Goal: Information Seeking & Learning: Learn about a topic

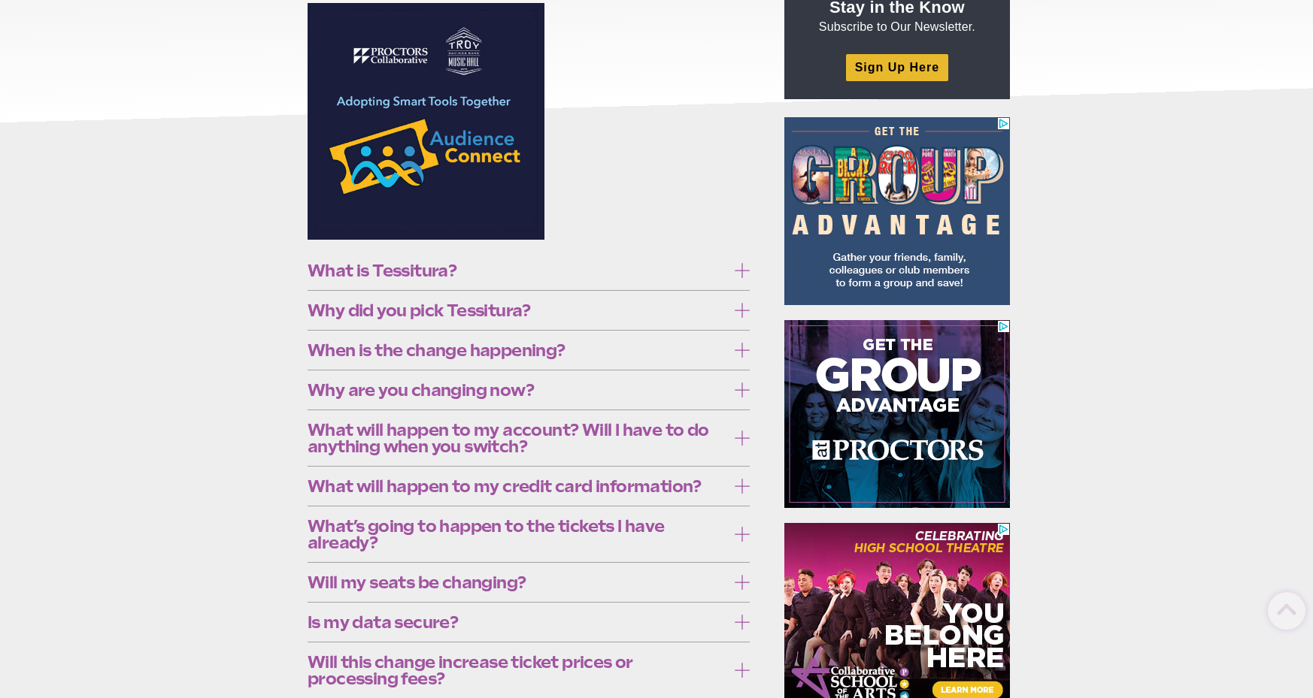
scroll to position [238, 0]
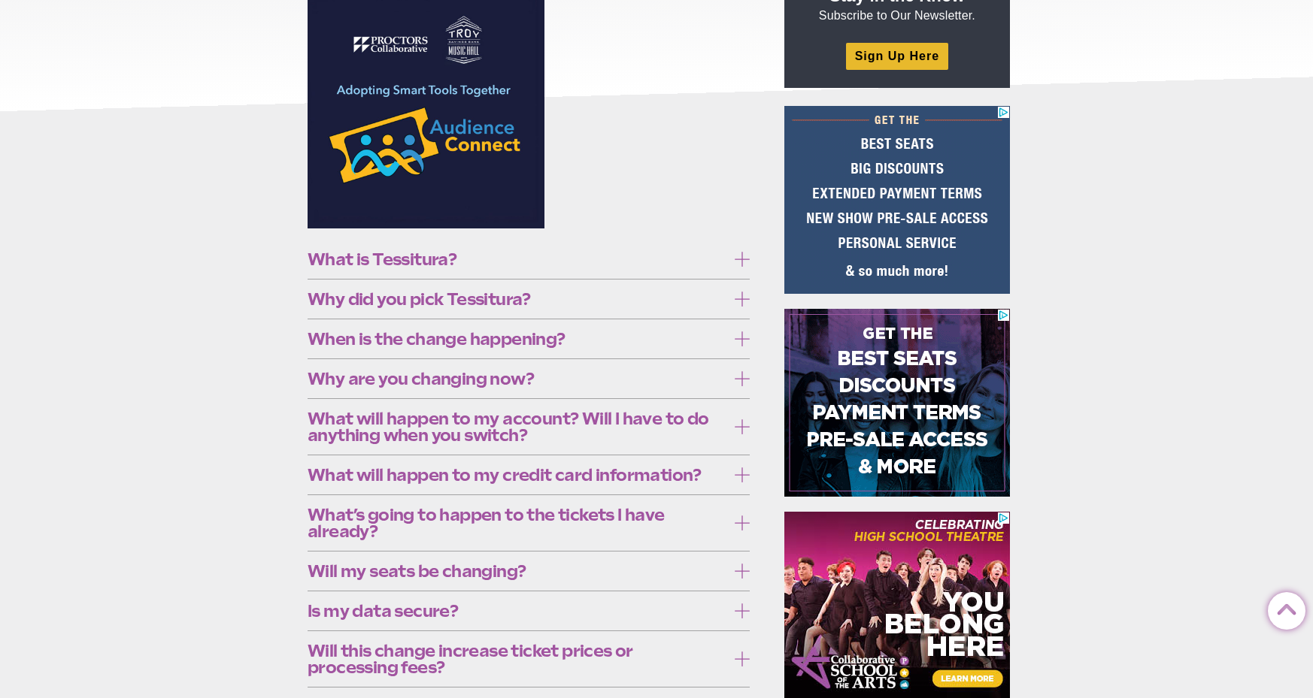
click at [725, 256] on span "What is Tessitura?" at bounding box center [516, 259] width 419 height 17
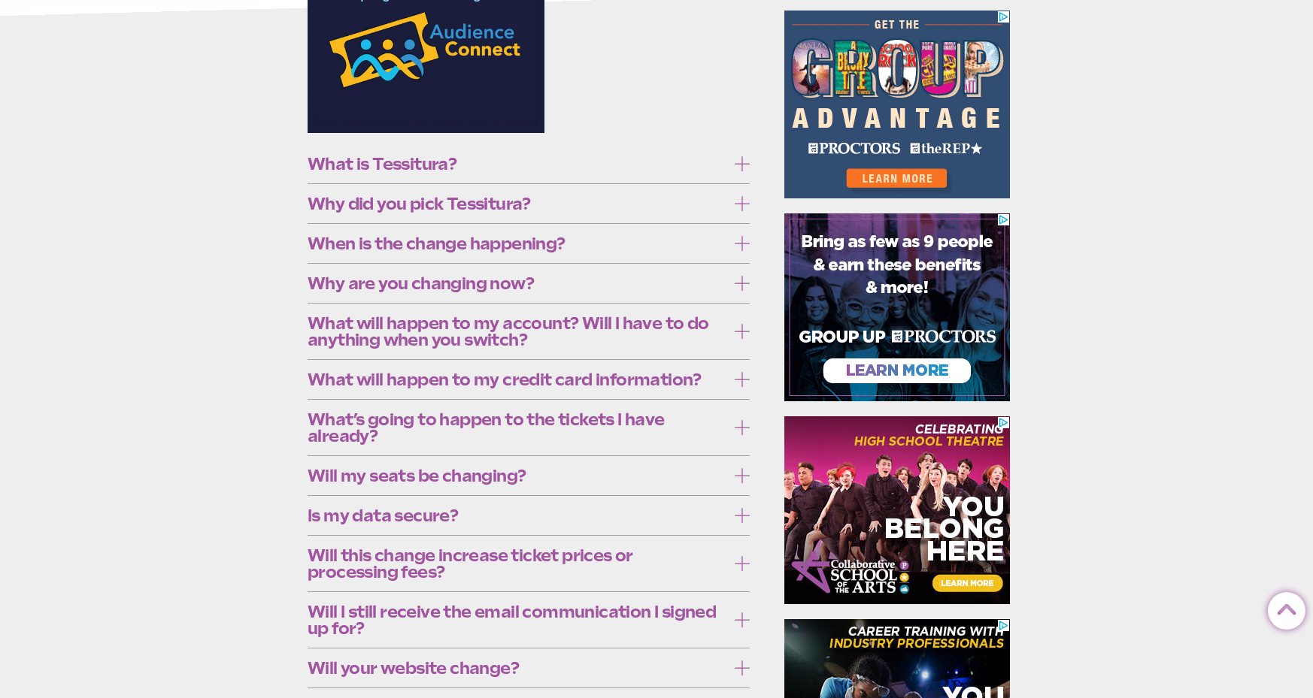
scroll to position [338, 0]
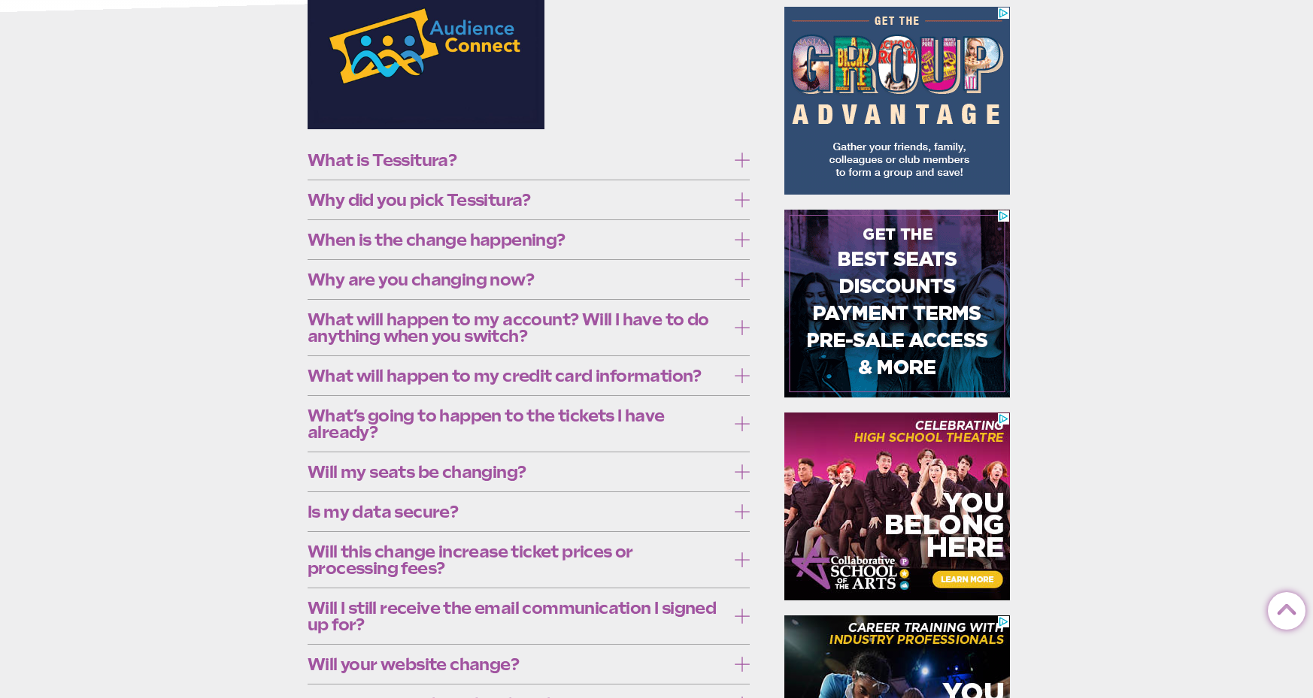
click at [738, 163] on icon at bounding box center [742, 160] width 15 height 15
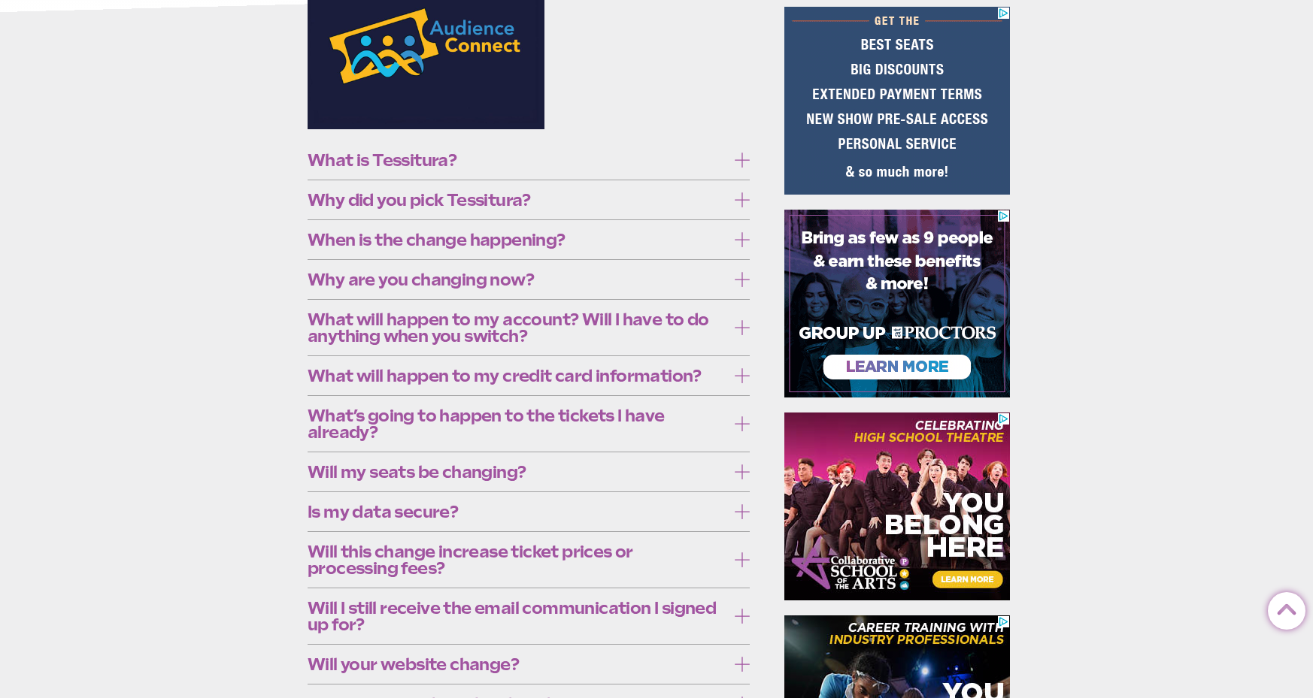
click at [738, 198] on icon at bounding box center [742, 199] width 15 height 15
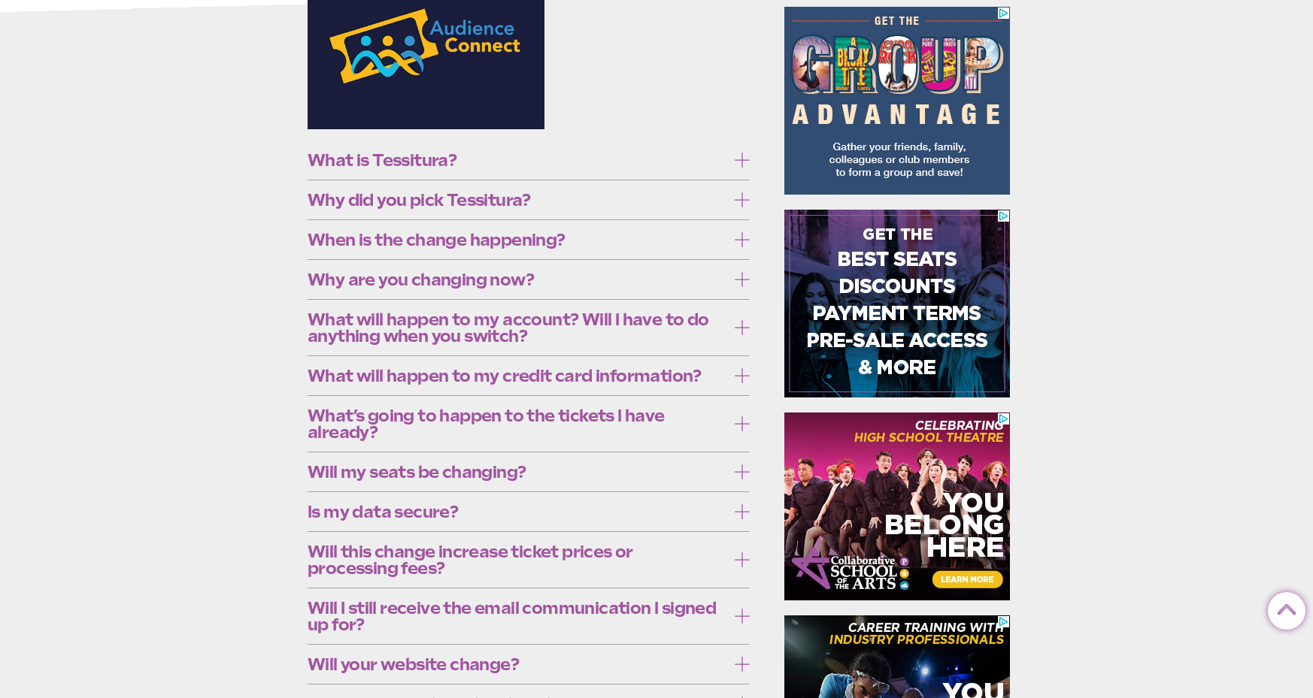
click at [735, 199] on icon at bounding box center [742, 199] width 15 height 15
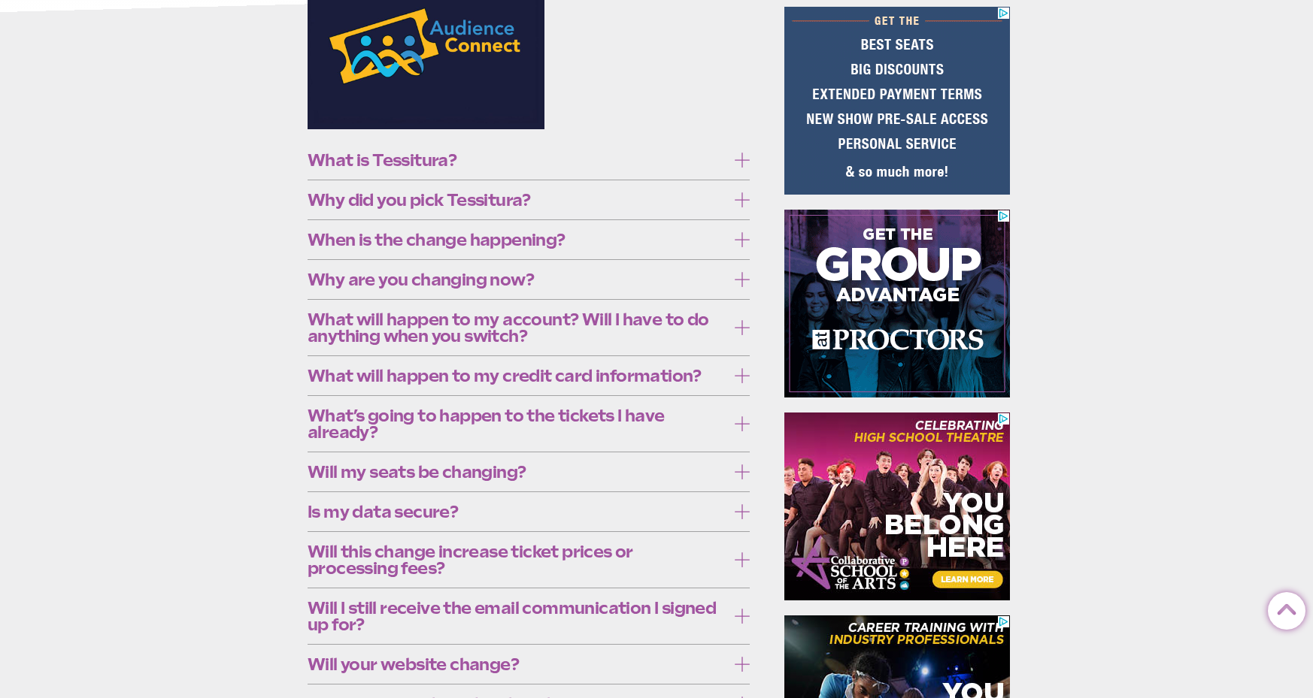
click at [741, 241] on icon at bounding box center [742, 239] width 15 height 15
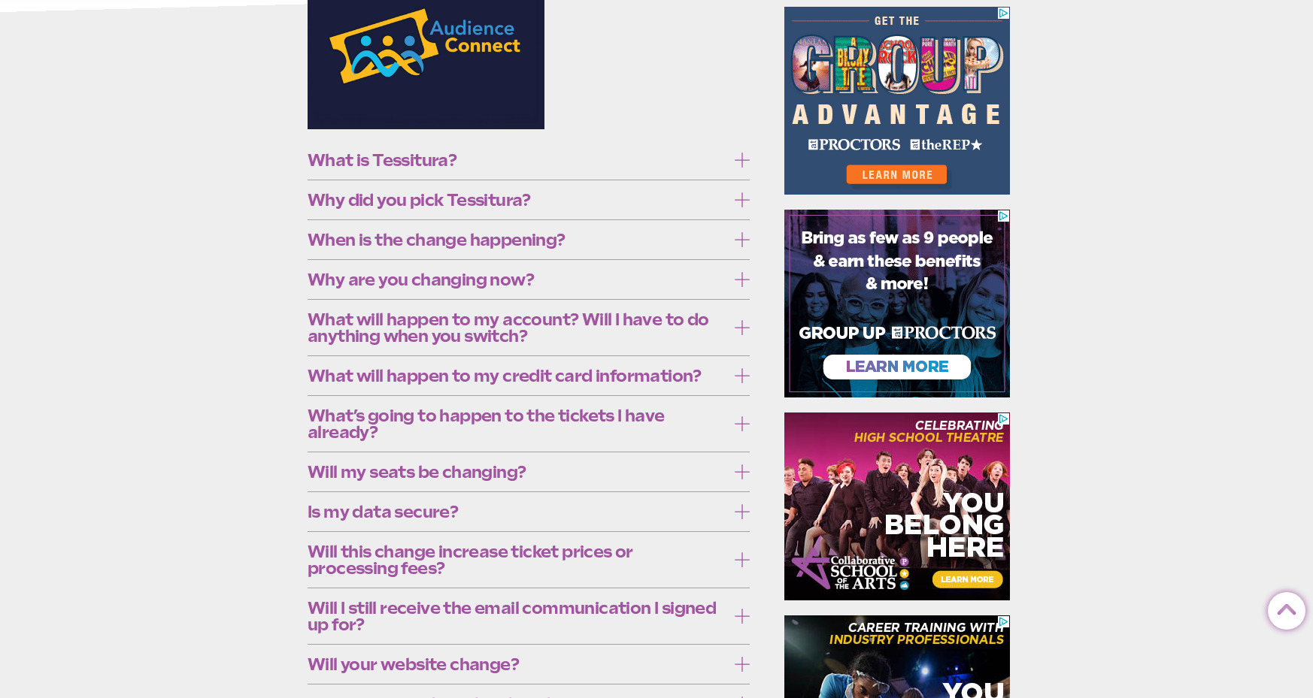
click at [749, 240] on section "What is Tessitura? Originally built for the Met Opera, Tessitura is a nonprofit…" at bounding box center [531, 469] width 472 height 1155
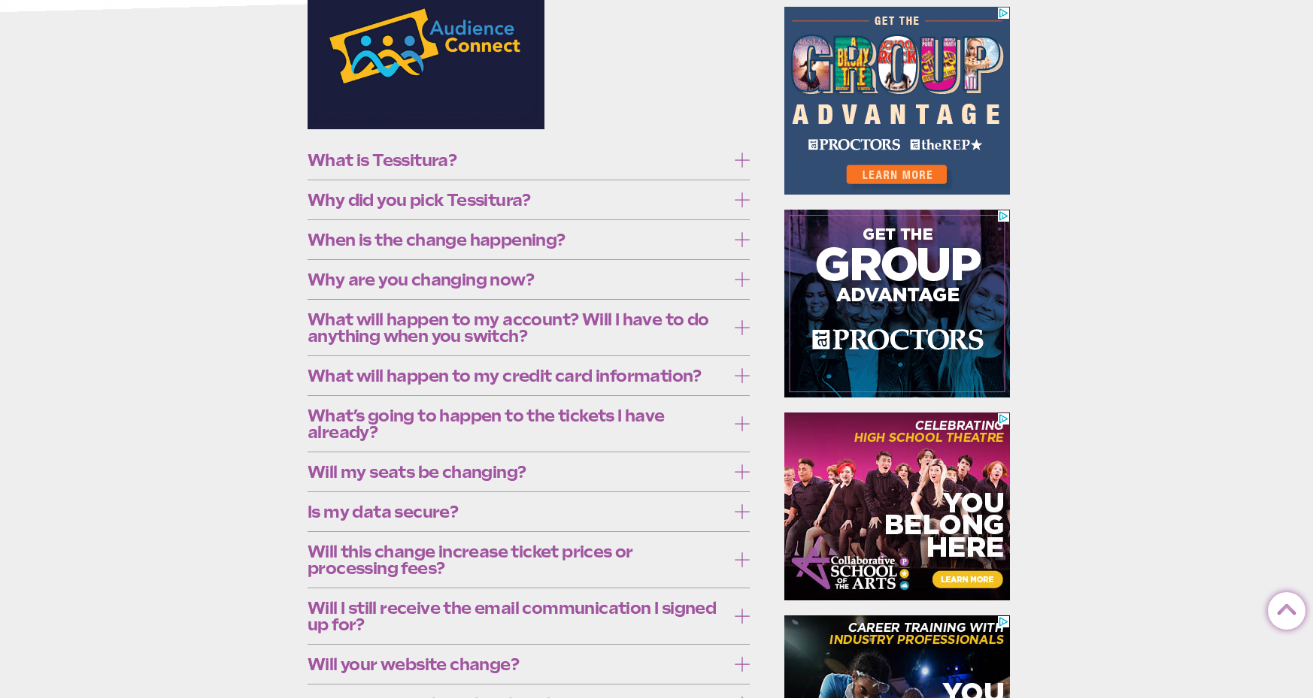
click at [744, 237] on icon at bounding box center [742, 239] width 15 height 15
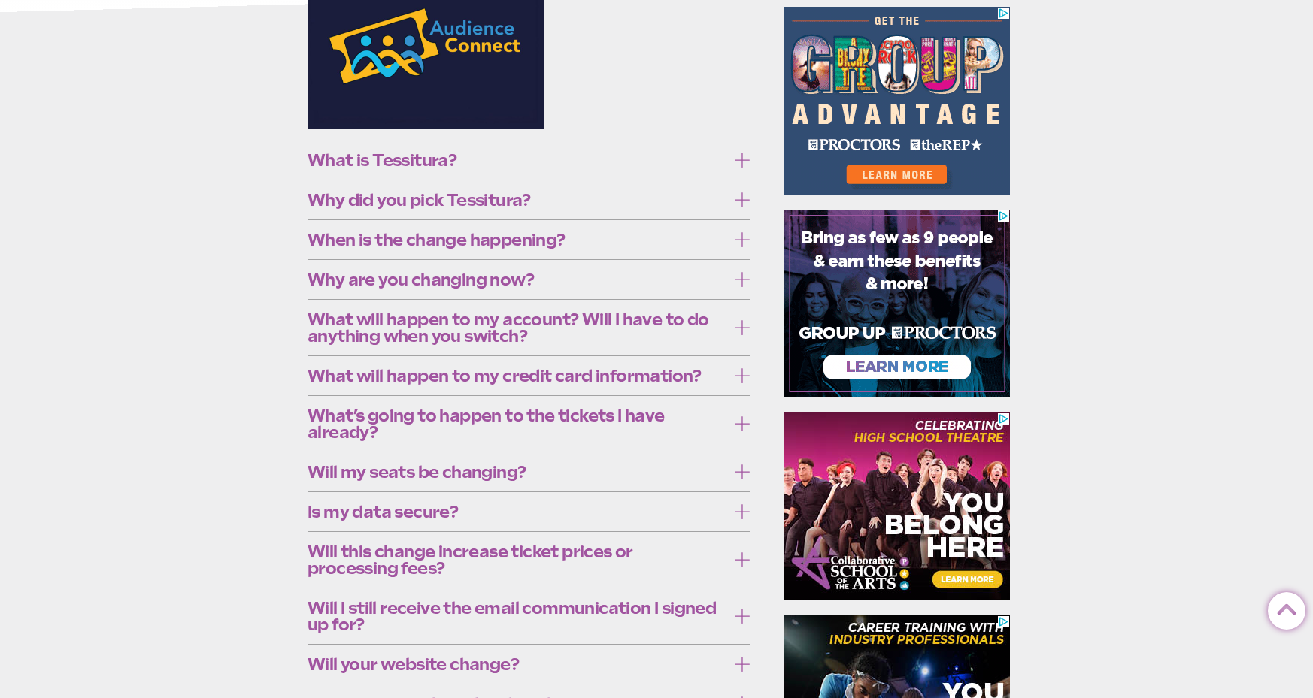
click at [738, 279] on icon at bounding box center [742, 279] width 15 height 15
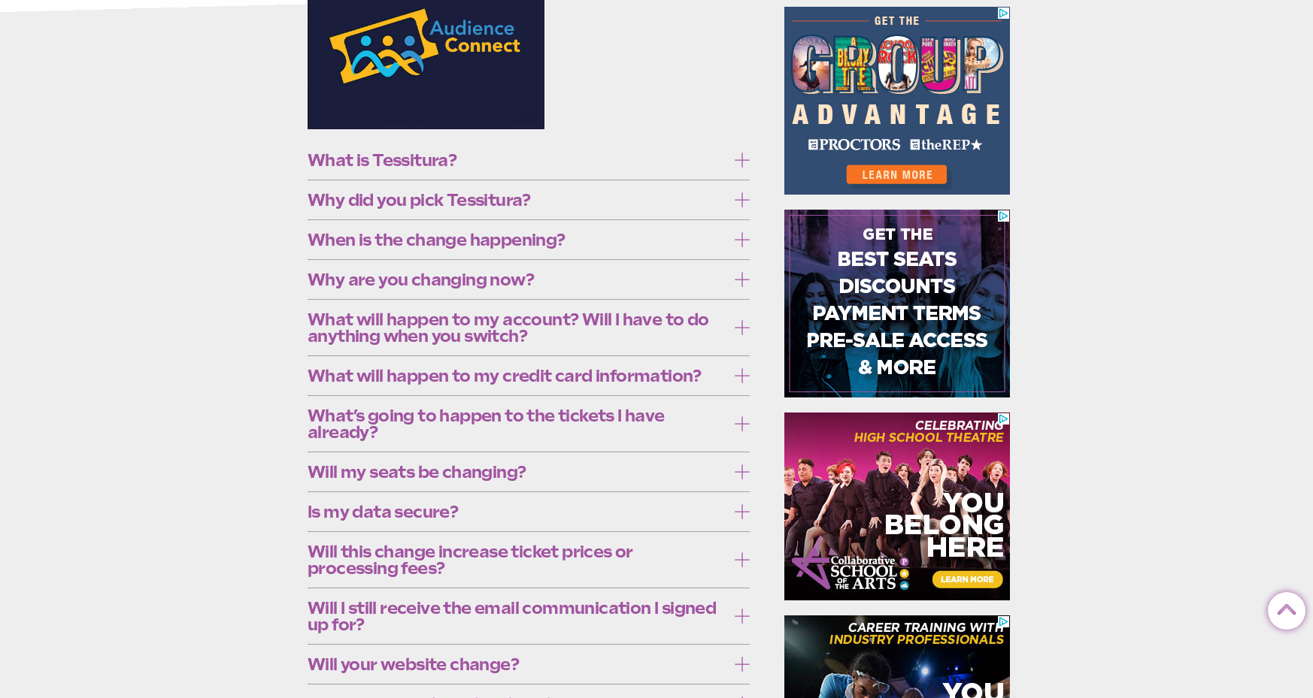
click at [745, 283] on icon at bounding box center [742, 279] width 15 height 15
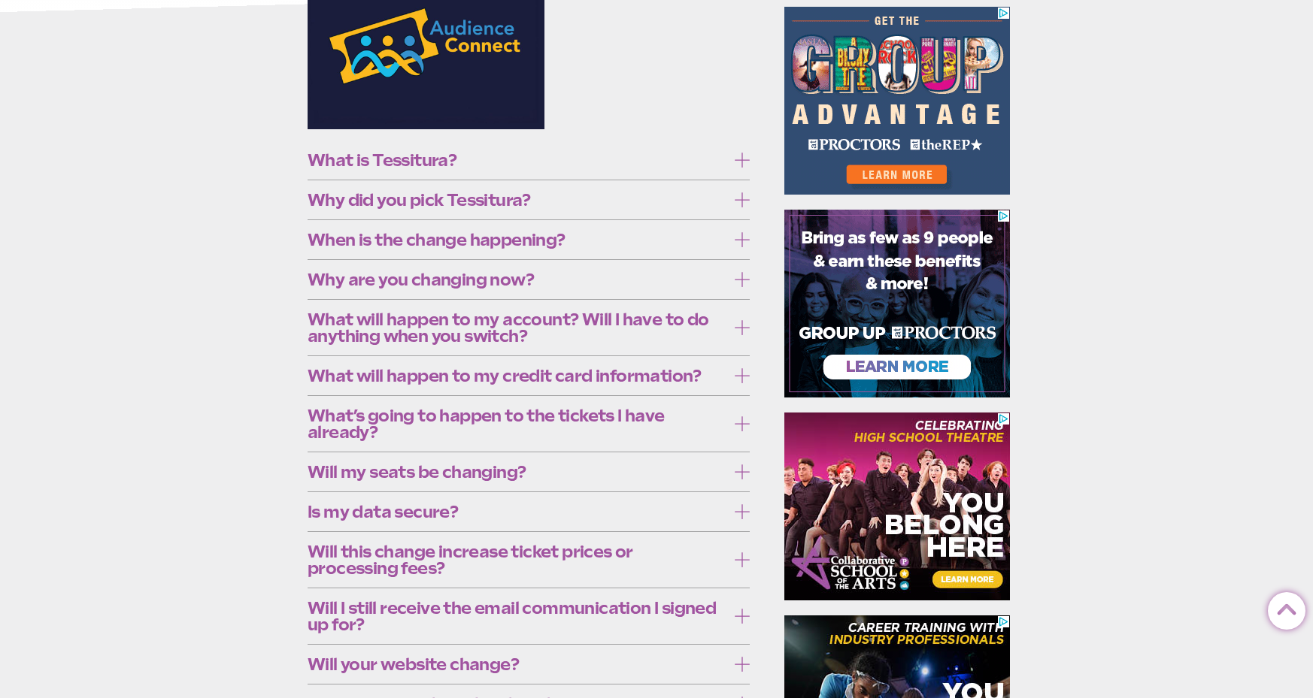
click at [745, 326] on icon at bounding box center [742, 327] width 15 height 15
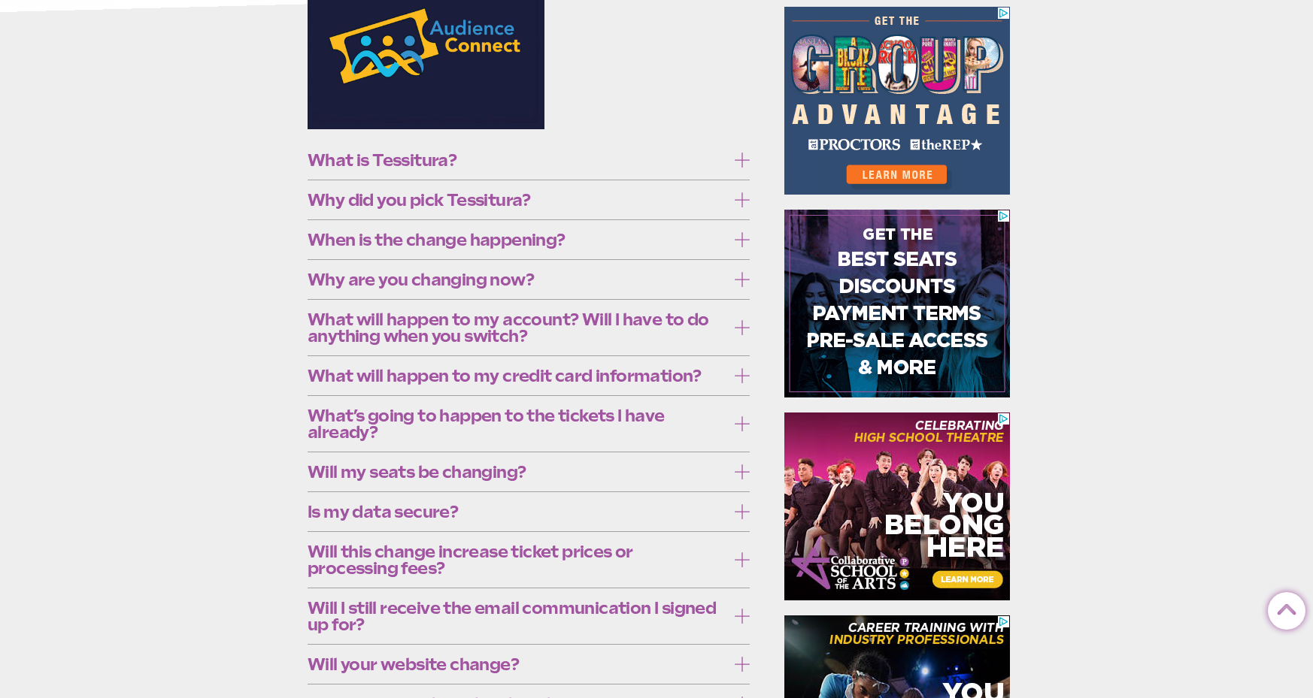
click at [746, 326] on icon at bounding box center [742, 327] width 15 height 15
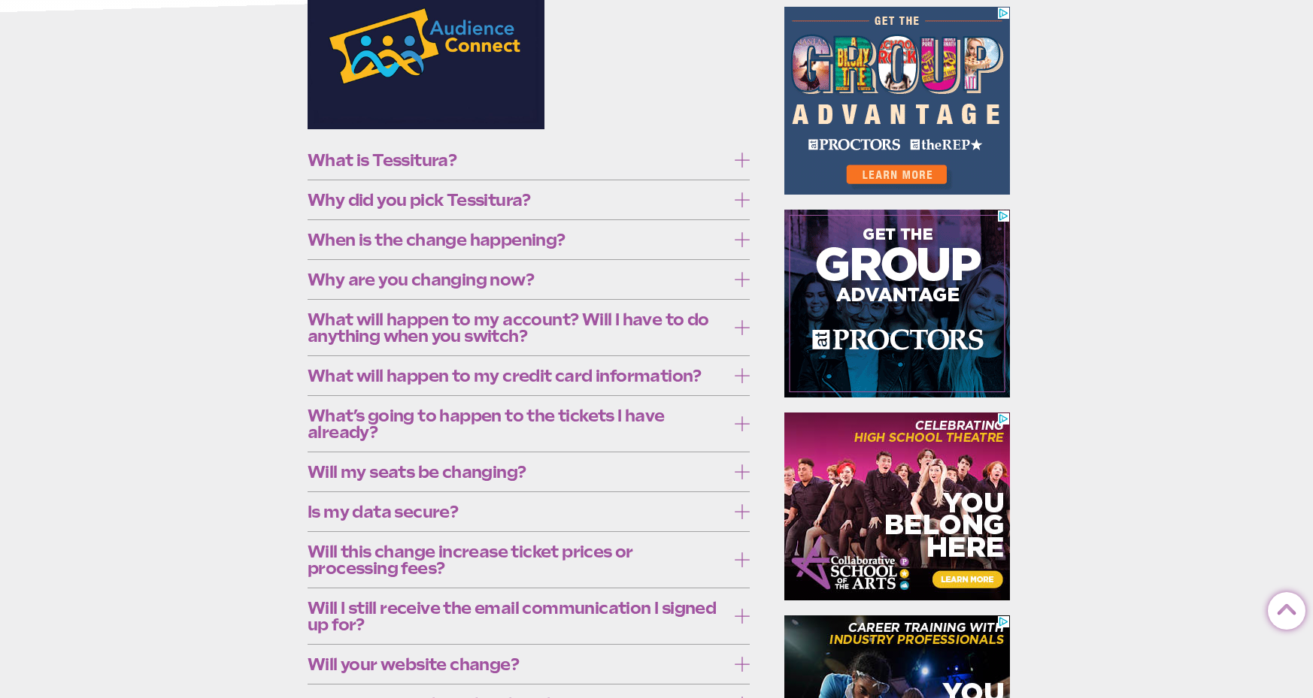
click at [733, 380] on label "What will happen to my credit card information?" at bounding box center [528, 376] width 442 height 28
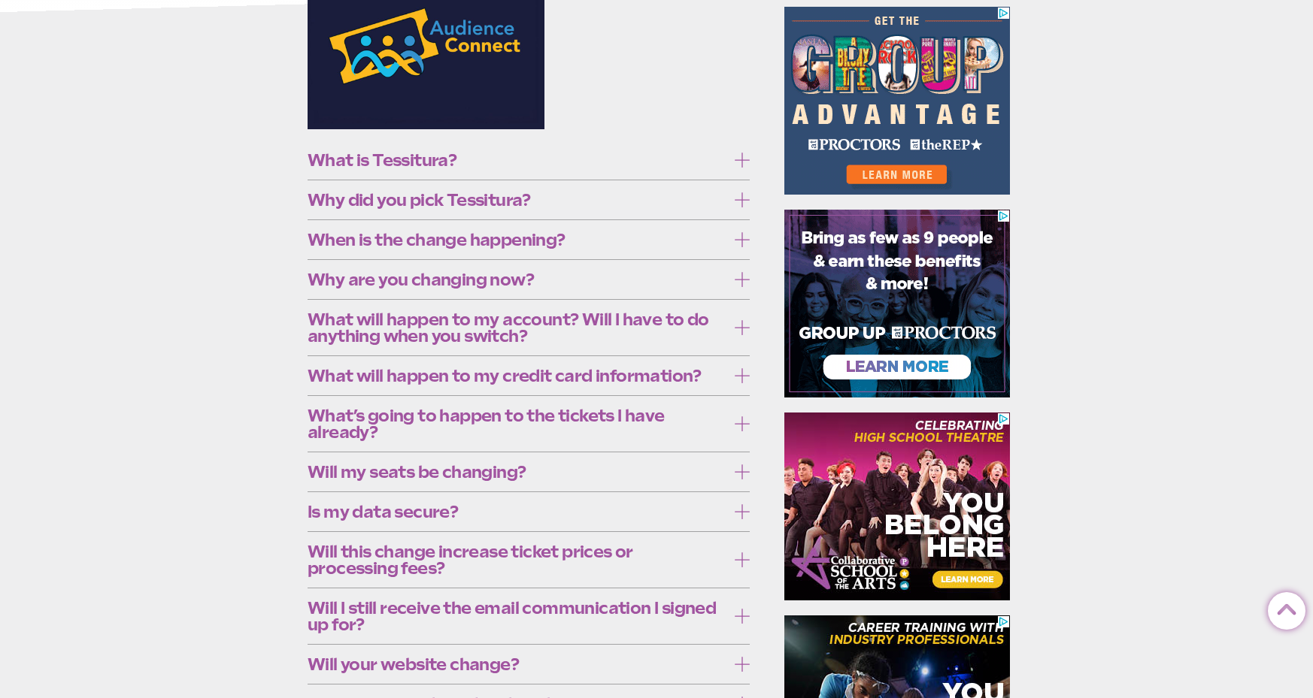
click at [738, 380] on icon at bounding box center [742, 375] width 15 height 15
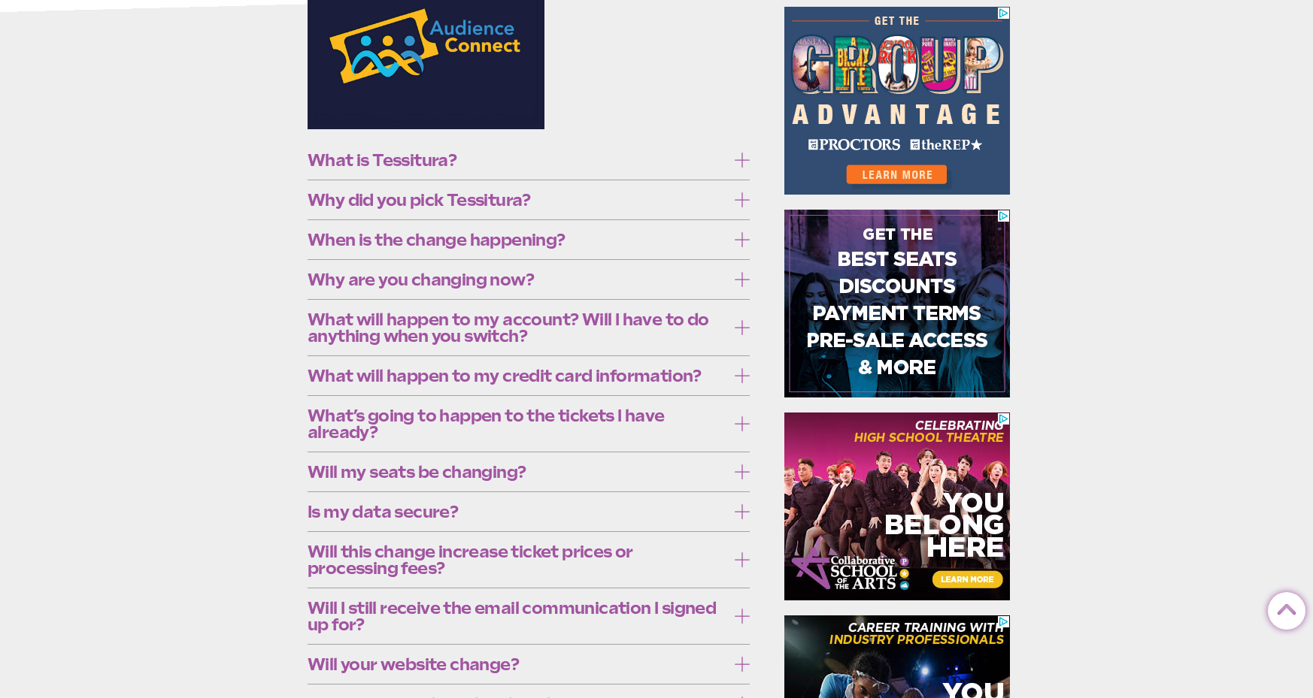
click at [746, 417] on icon at bounding box center [742, 423] width 15 height 15
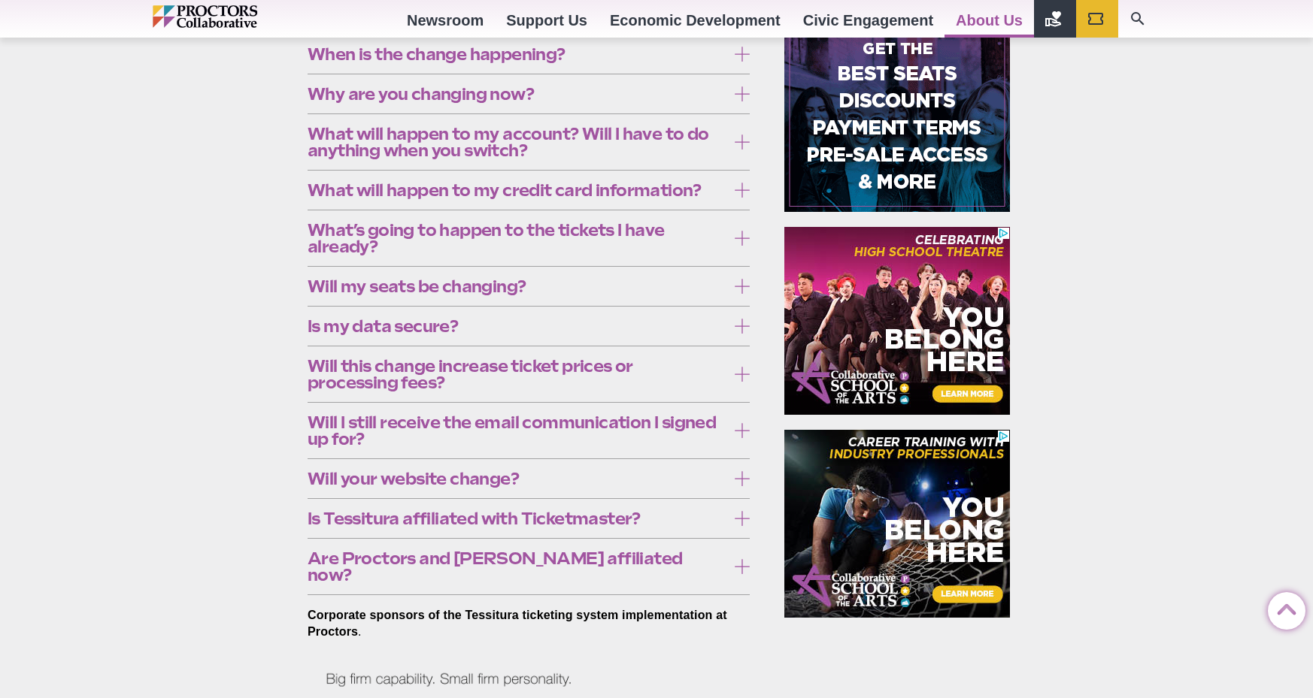
scroll to position [524, 0]
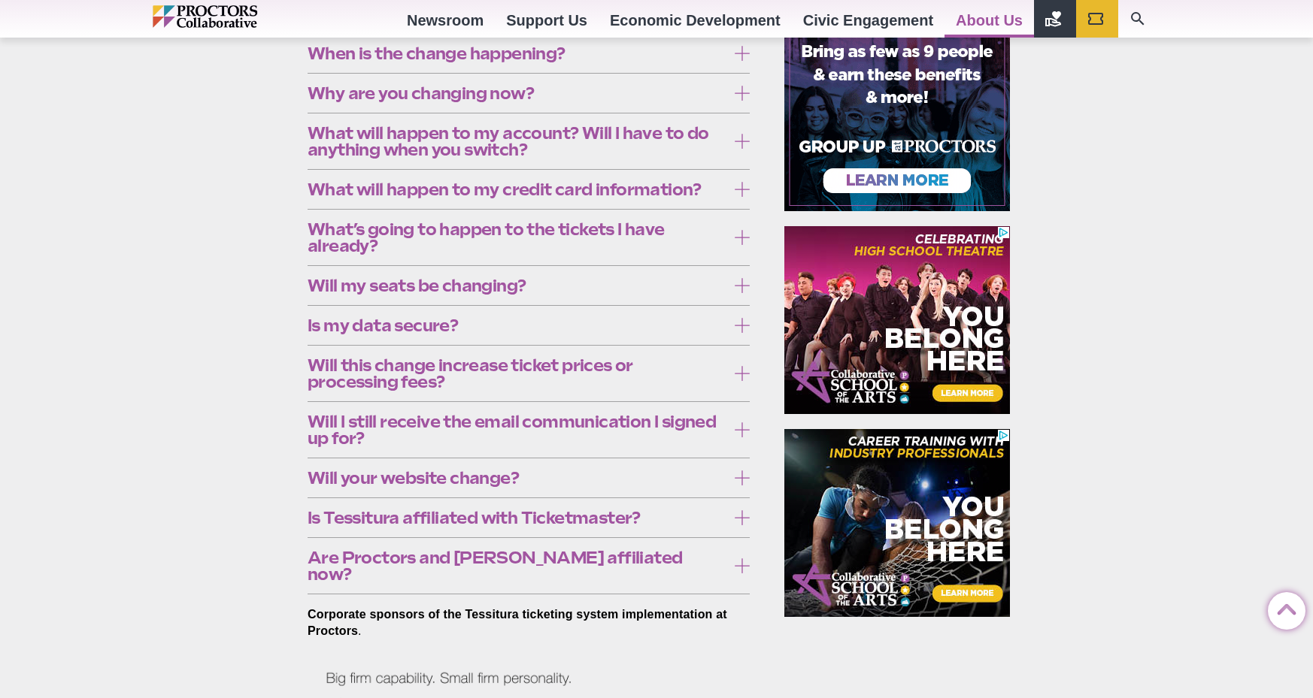
click at [741, 230] on icon at bounding box center [742, 237] width 15 height 15
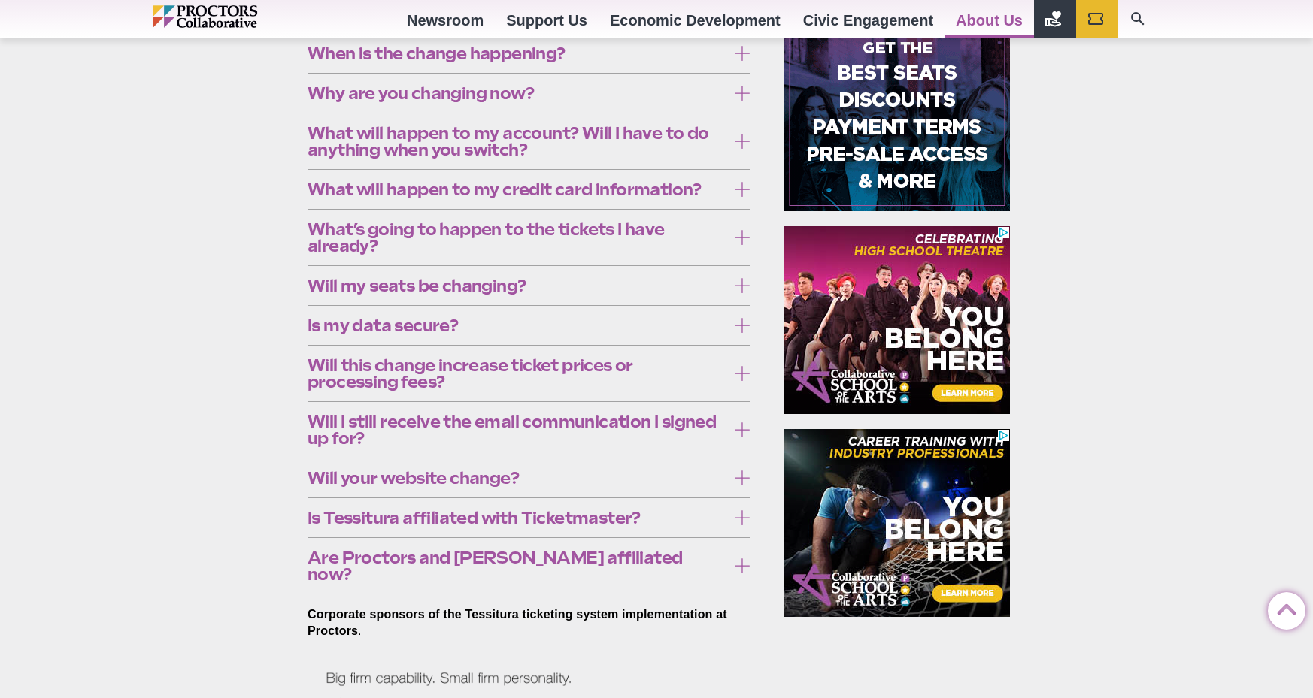
click at [744, 291] on icon at bounding box center [742, 285] width 15 height 15
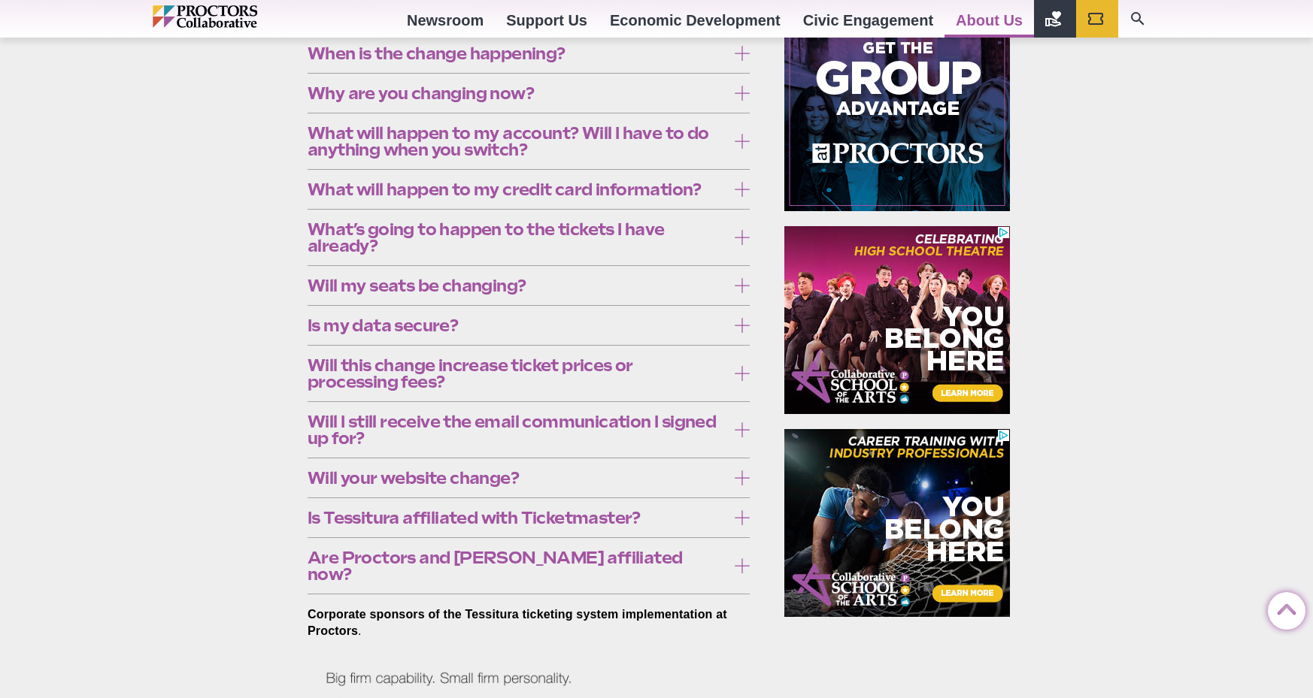
click at [744, 291] on icon at bounding box center [742, 285] width 15 height 15
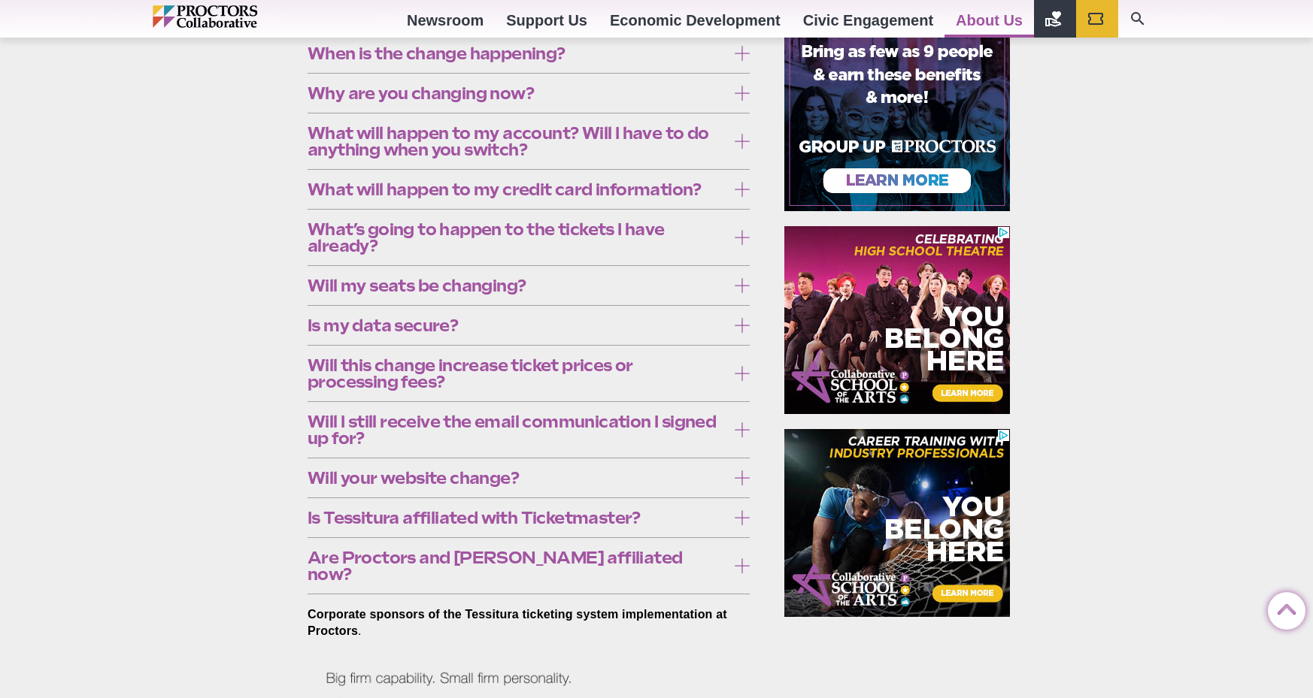
click at [741, 322] on icon at bounding box center [742, 325] width 15 height 15
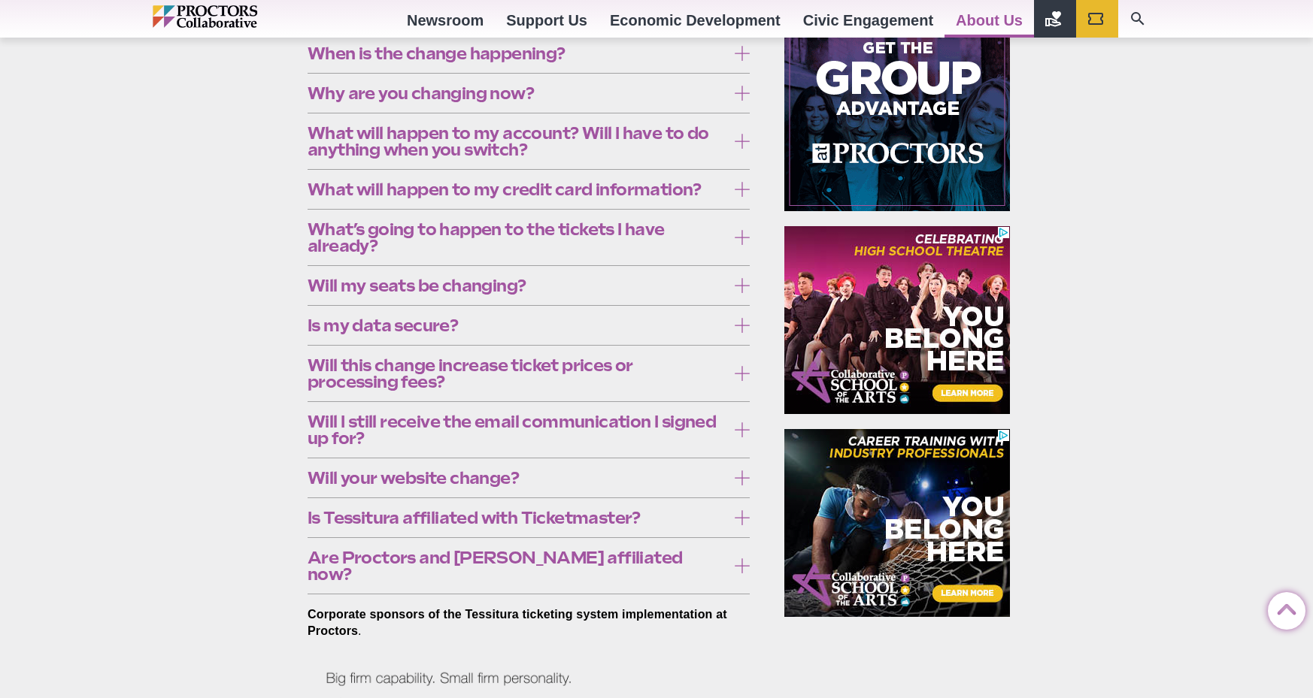
click at [744, 327] on icon at bounding box center [742, 325] width 15 height 15
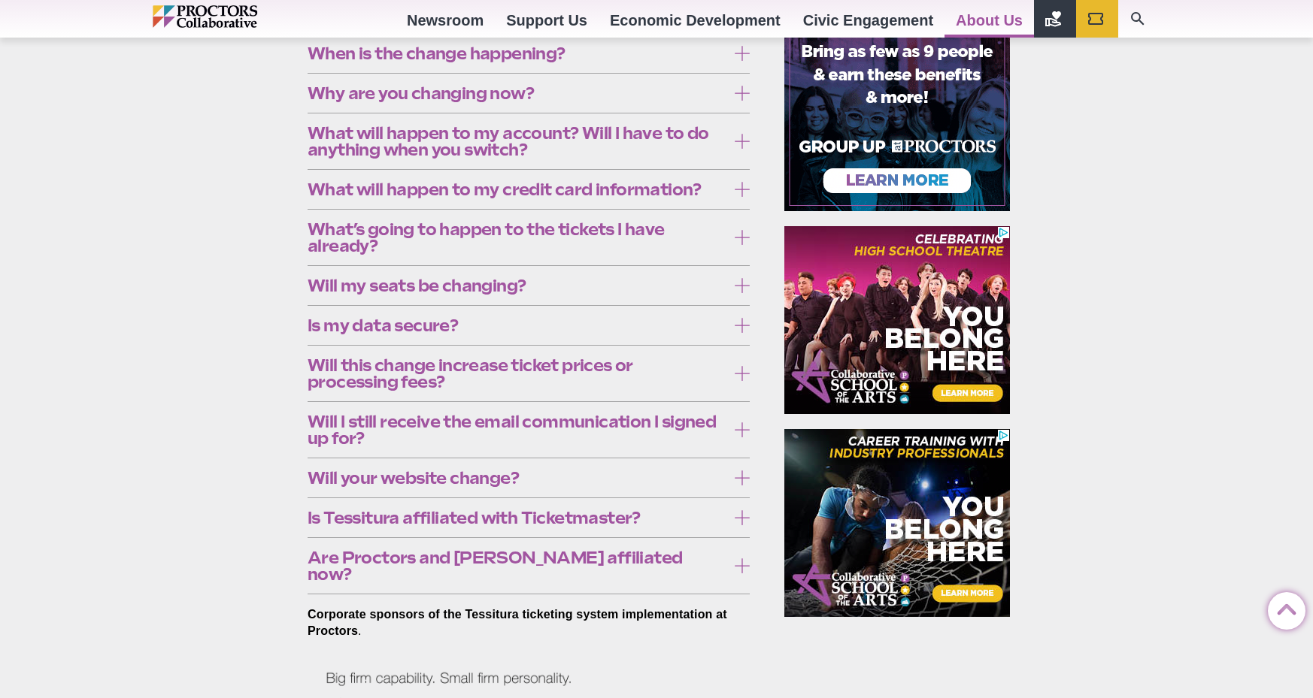
click at [740, 374] on icon at bounding box center [742, 373] width 15 height 15
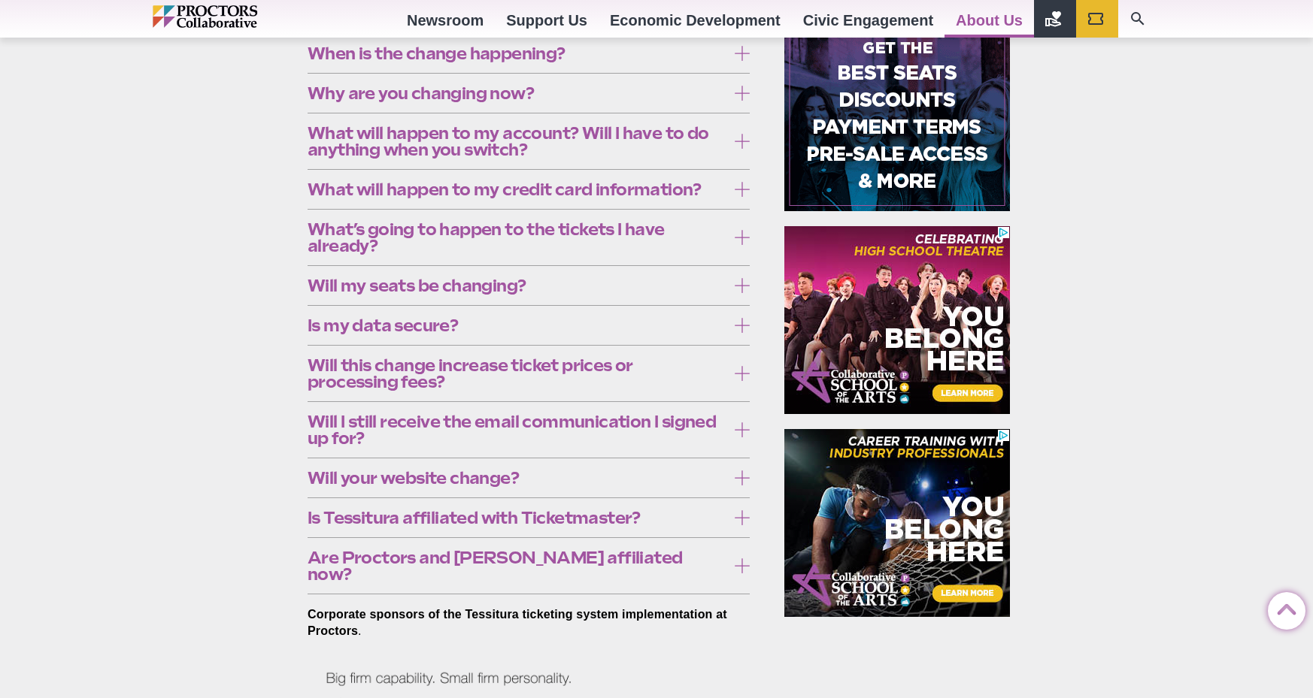
click at [637, 599] on link "Box Office Policies" at bounding box center [601, 605] width 108 height 15
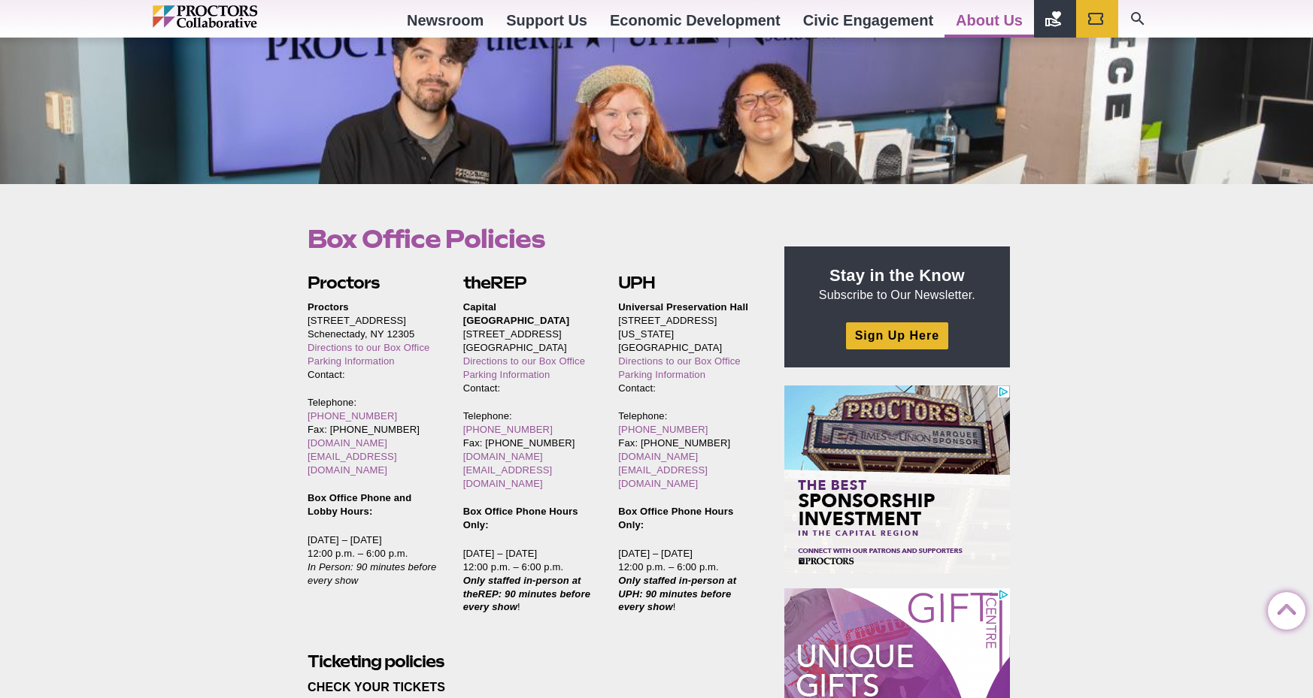
scroll to position [627, 0]
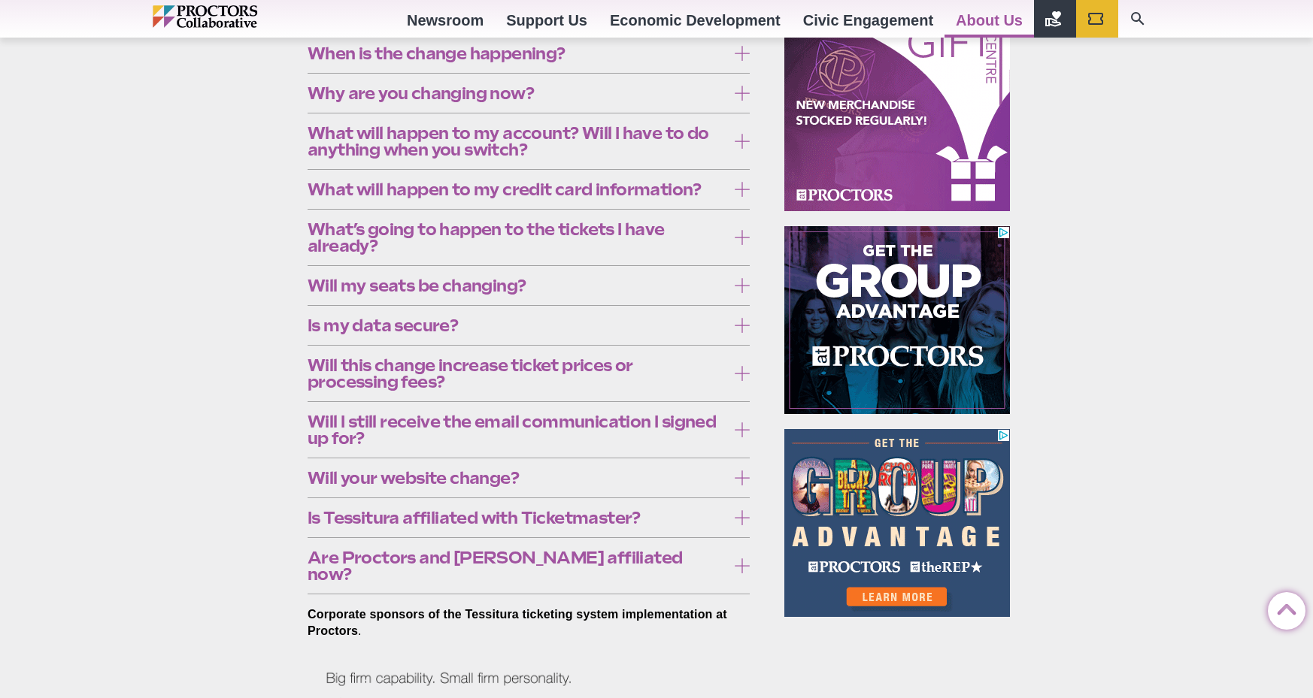
click at [744, 374] on icon at bounding box center [742, 373] width 15 height 15
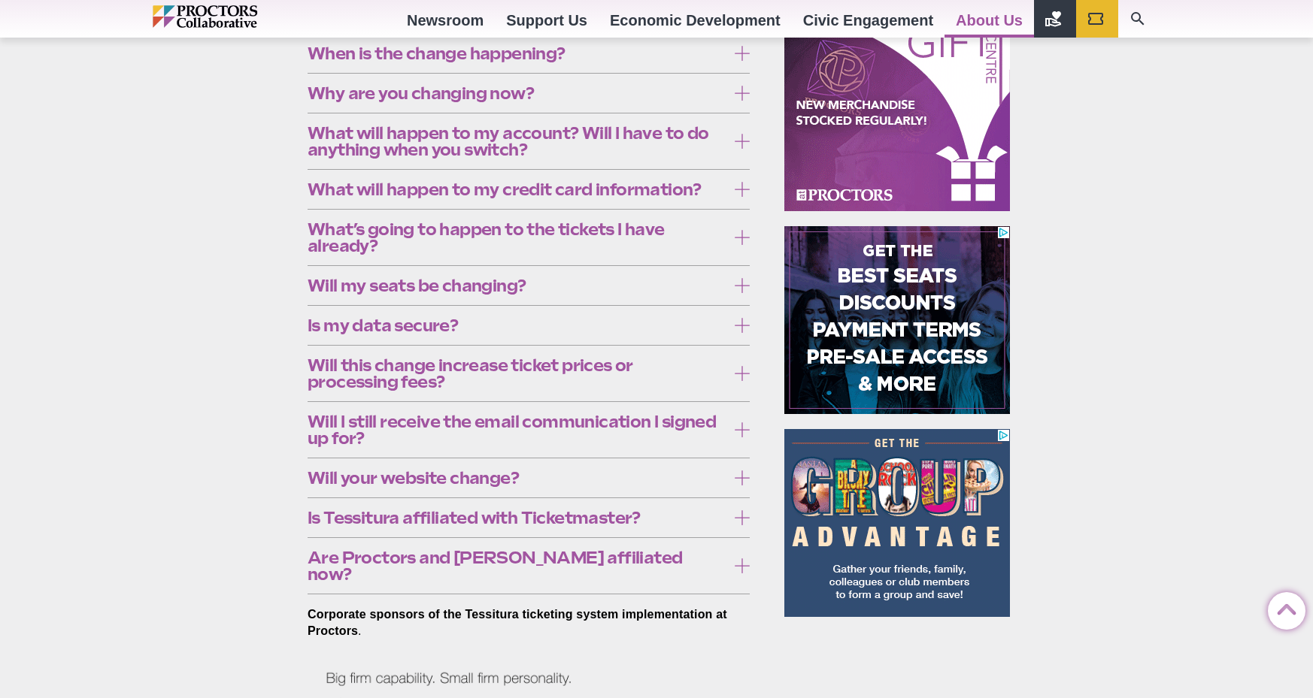
click at [738, 441] on label "Will I still receive the email communication I signed up for?" at bounding box center [528, 430] width 442 height 44
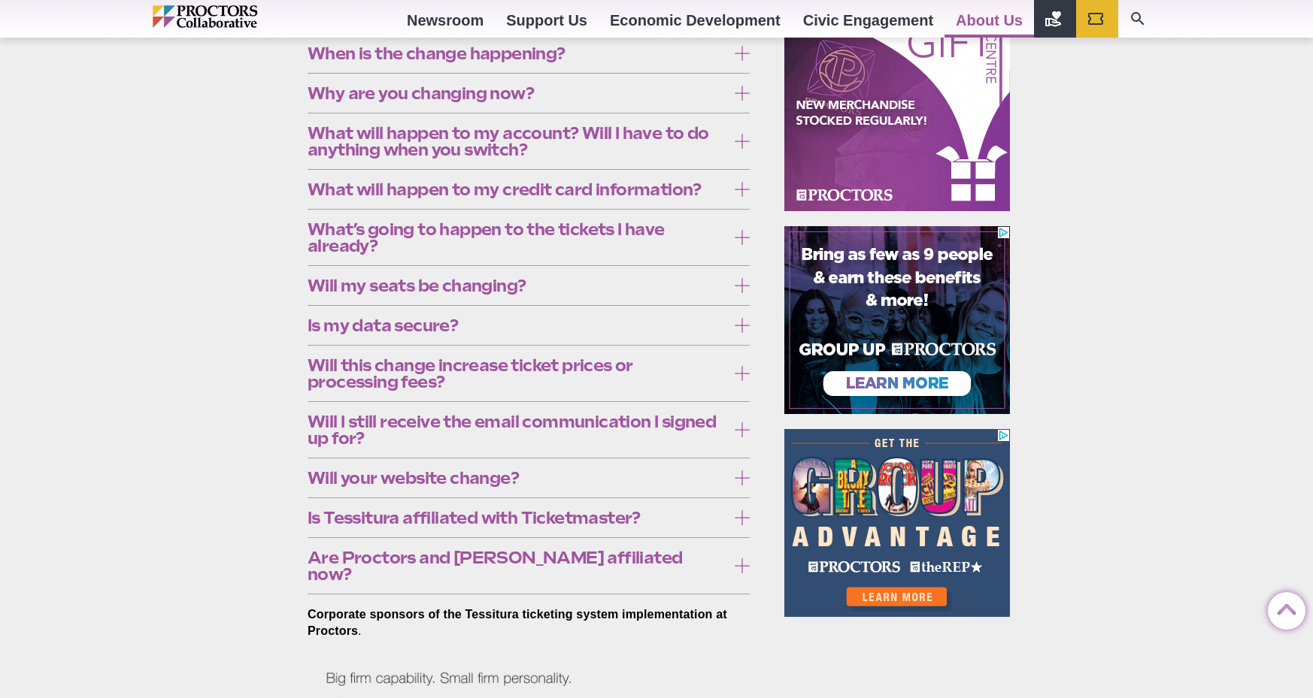
click at [738, 441] on label "Will I still receive the email communication I signed up for?" at bounding box center [528, 430] width 442 height 44
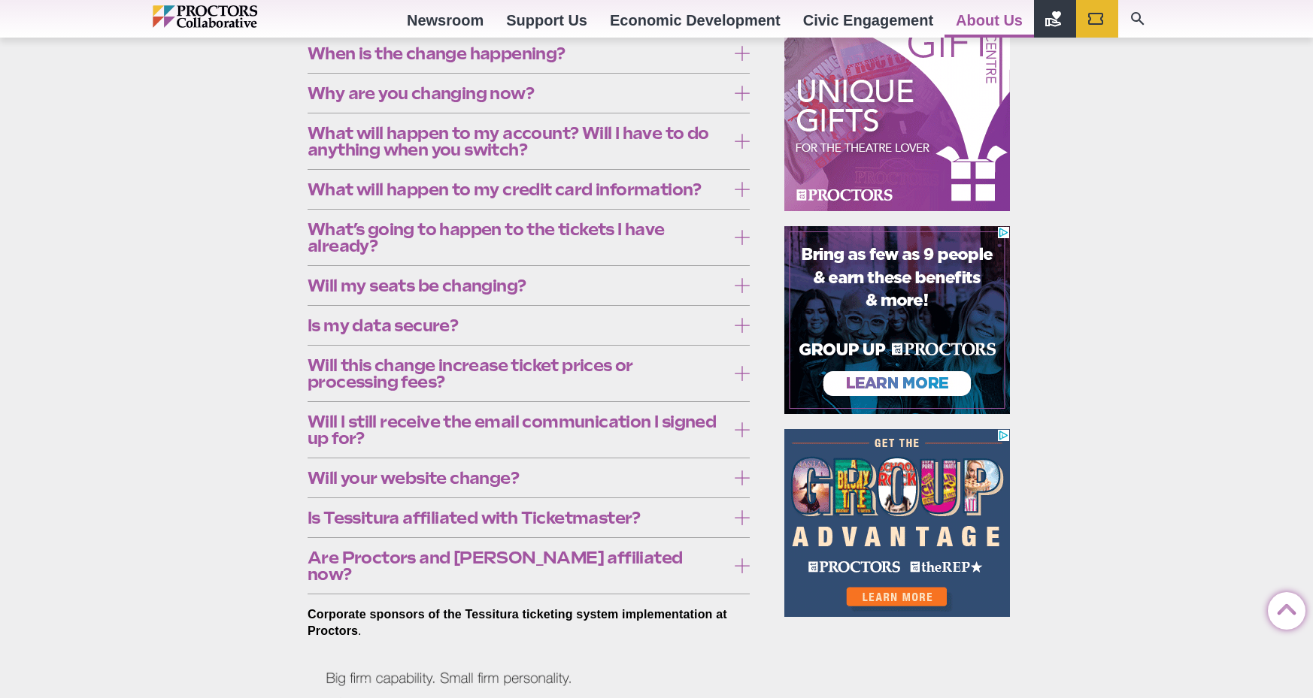
click at [739, 476] on icon at bounding box center [742, 478] width 15 height 15
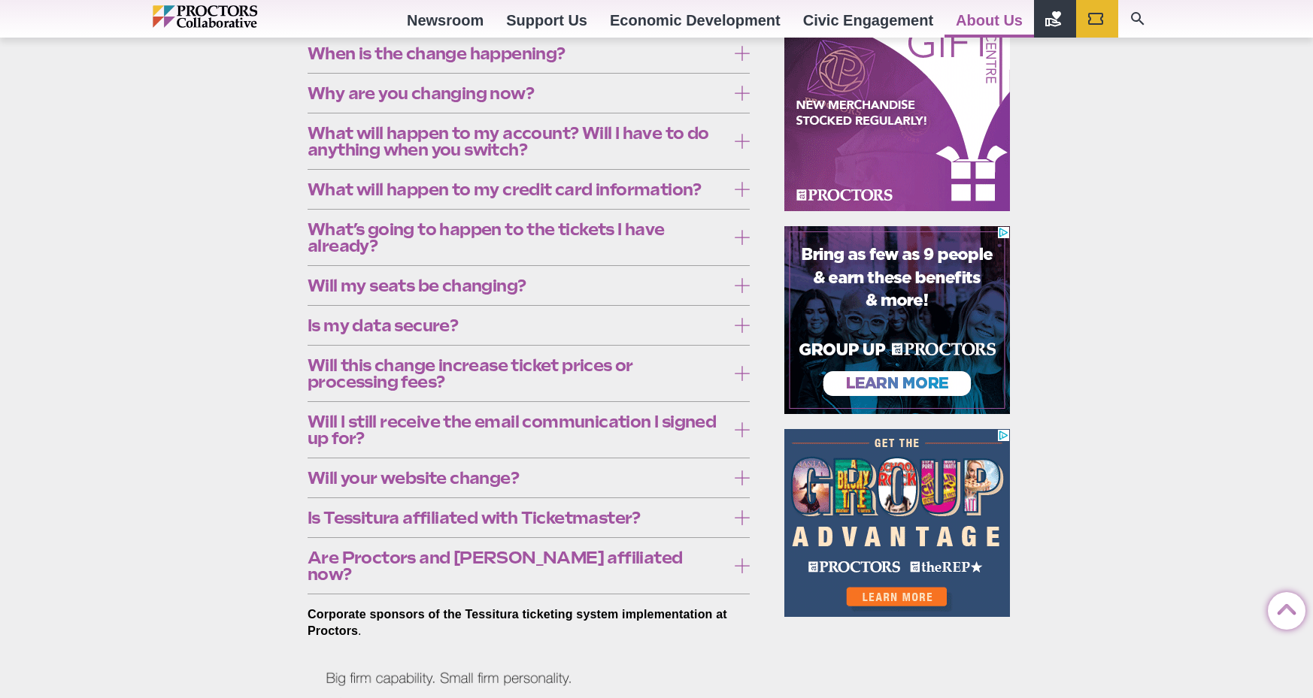
click at [741, 474] on icon at bounding box center [742, 478] width 15 height 15
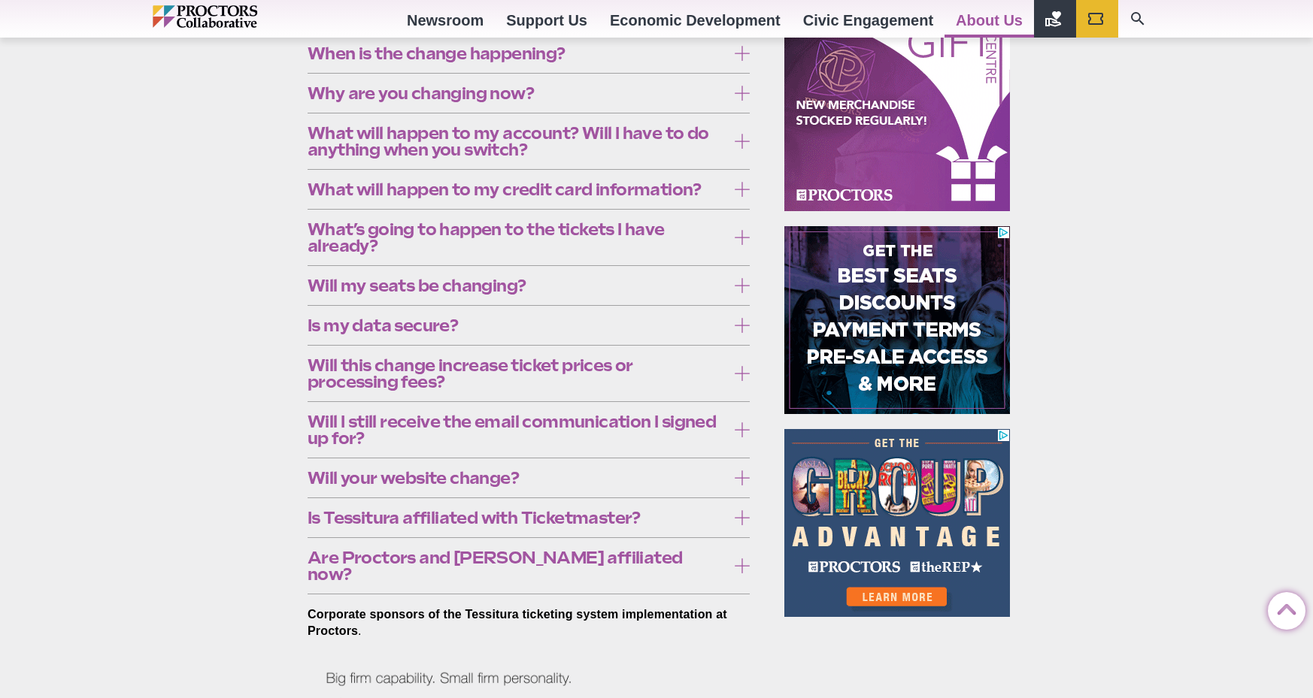
click at [744, 513] on icon at bounding box center [742, 517] width 15 height 15
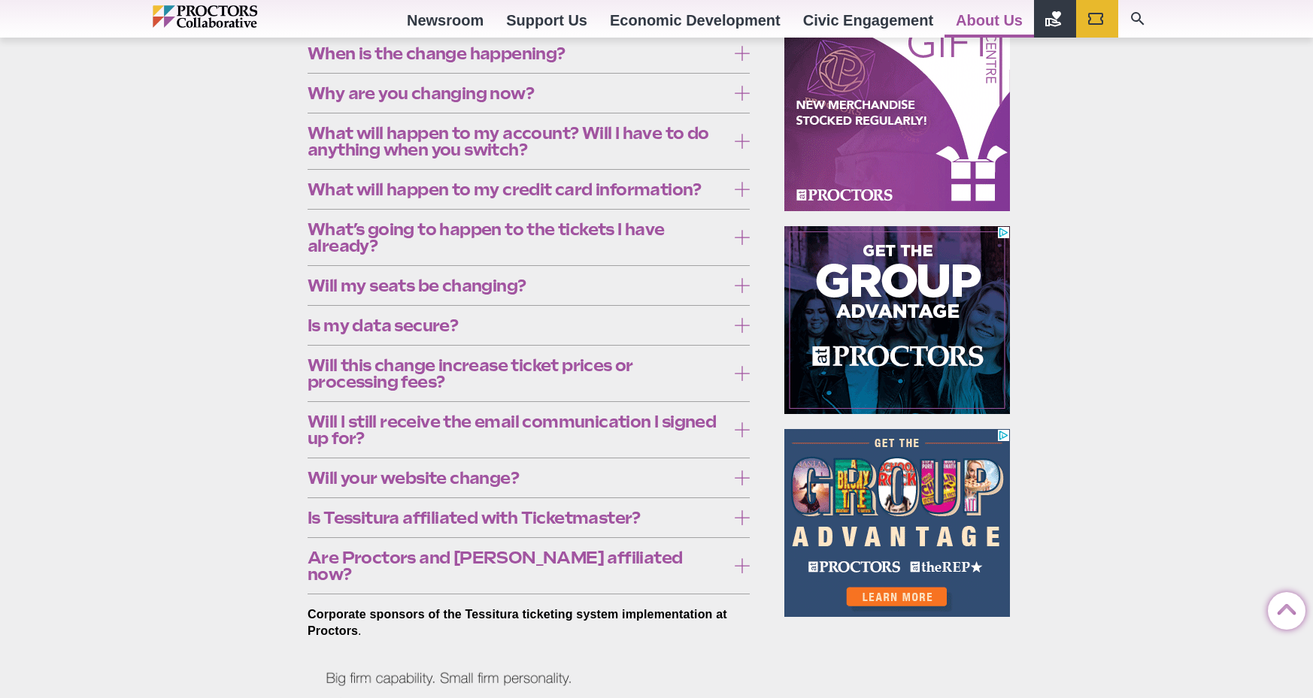
click at [743, 511] on icon at bounding box center [742, 517] width 15 height 15
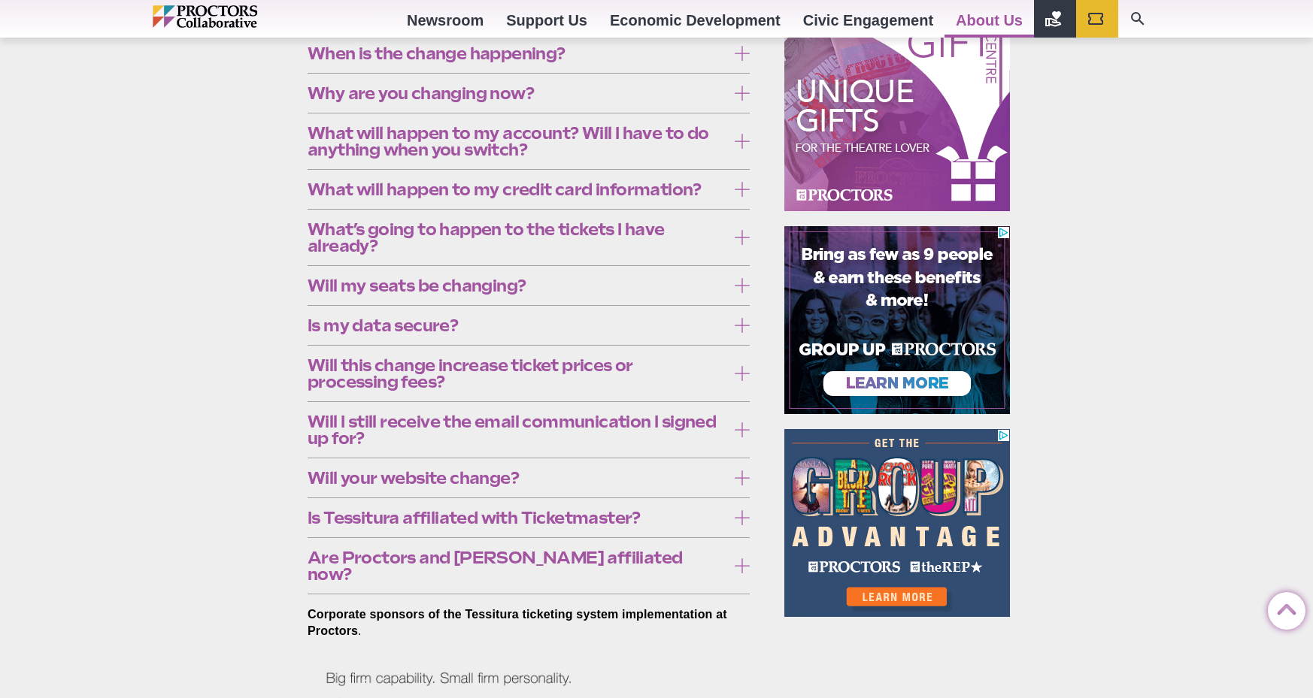
click at [747, 559] on icon at bounding box center [742, 566] width 15 height 15
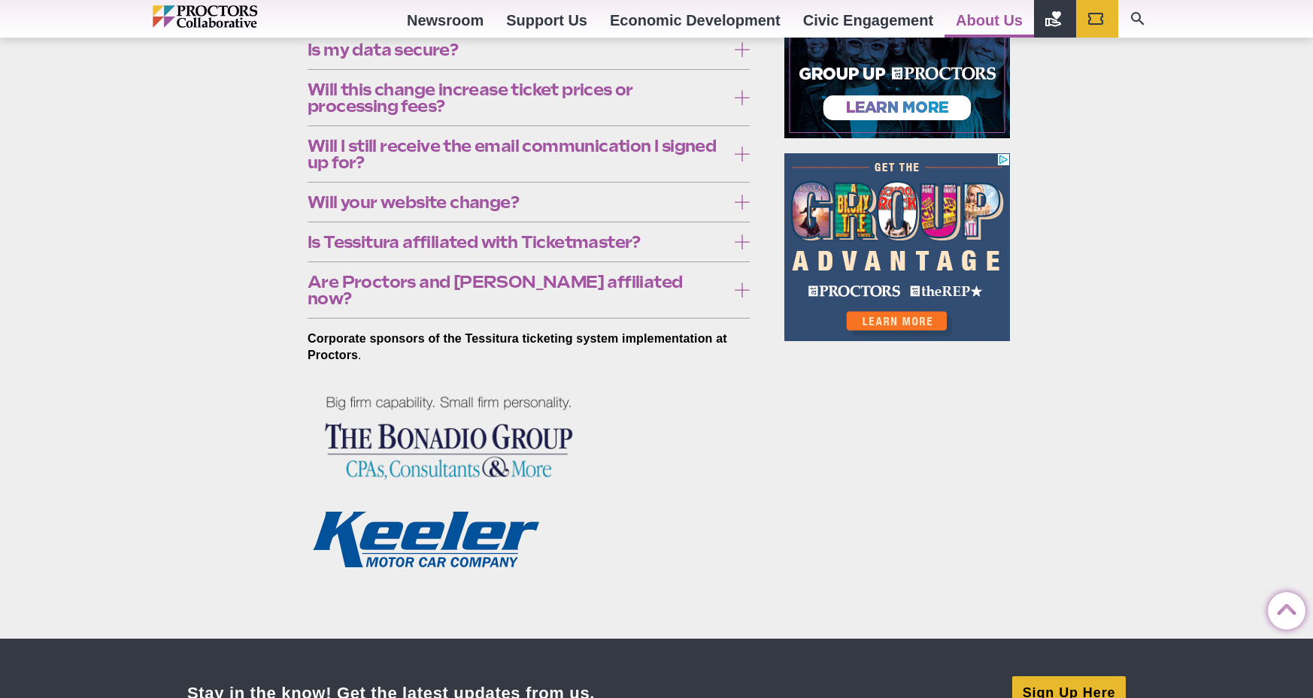
scroll to position [844, 0]
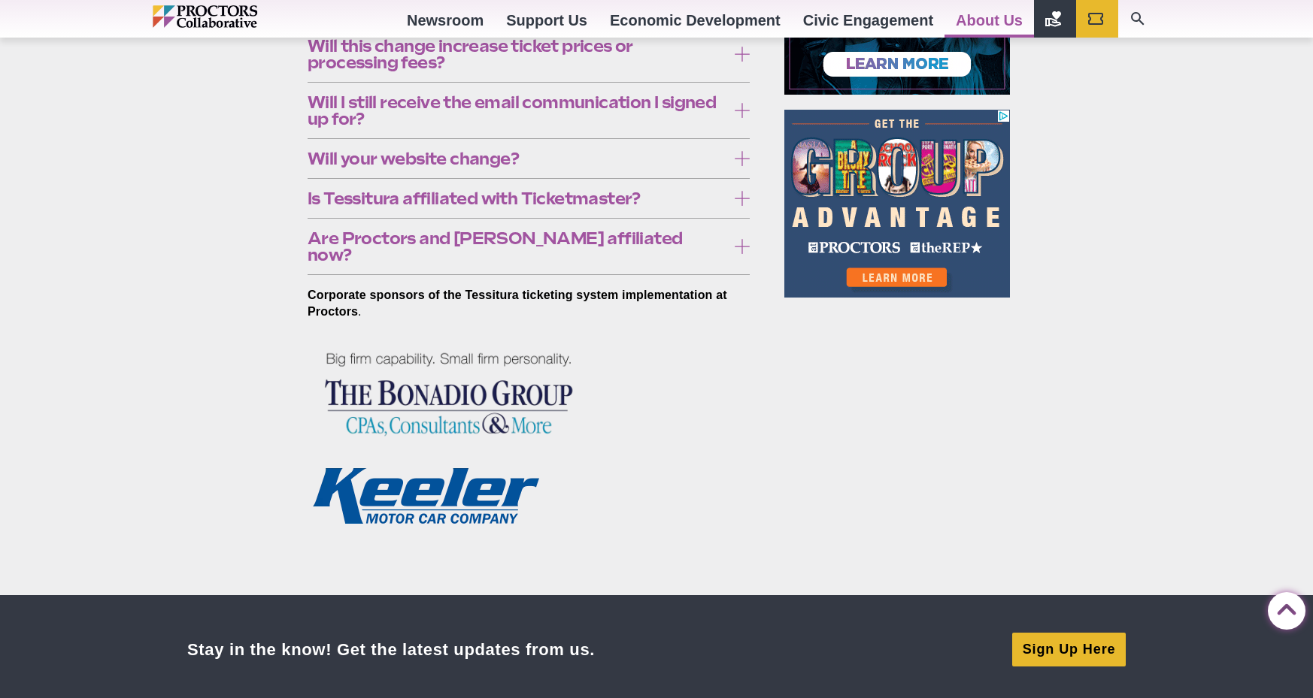
click at [747, 239] on icon at bounding box center [742, 246] width 15 height 15
